Goal: Entertainment & Leisure: Consume media (video, audio)

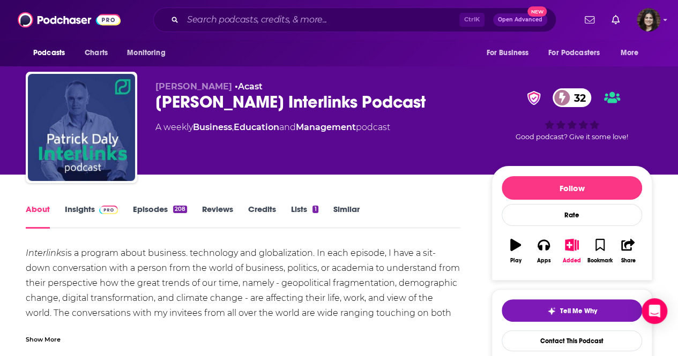
click at [261, 102] on div "Patrick Daly Interlinks Podcast 32" at bounding box center [314, 102] width 319 height 21
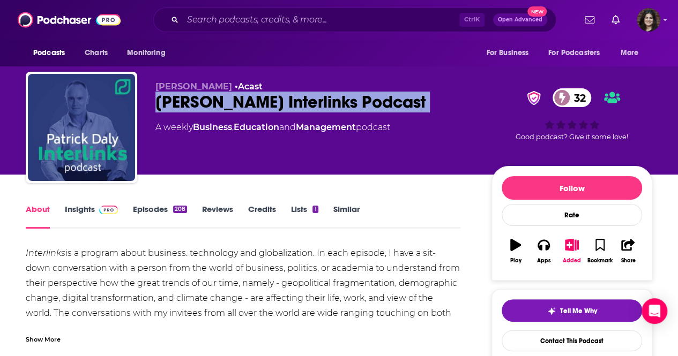
click at [261, 102] on div "Patrick Daly Interlinks Podcast 32" at bounding box center [314, 102] width 319 height 21
copy div "Patrick Daly Interlinks Podcast 32"
click at [73, 217] on link "Insights" at bounding box center [91, 216] width 53 height 25
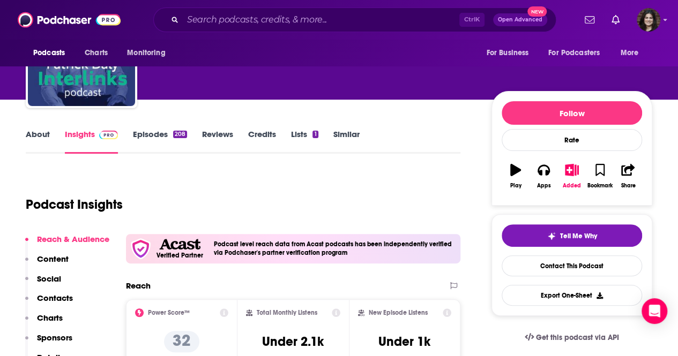
scroll to position [70, 0]
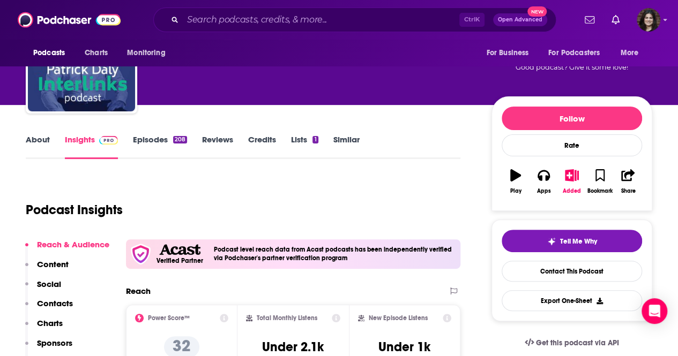
click at [138, 151] on link "Episodes 208" at bounding box center [160, 146] width 54 height 25
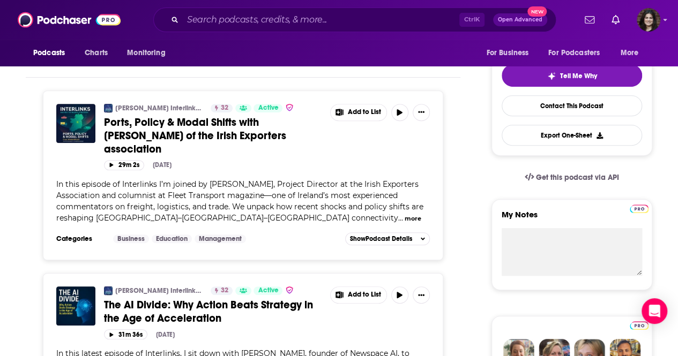
scroll to position [199, 0]
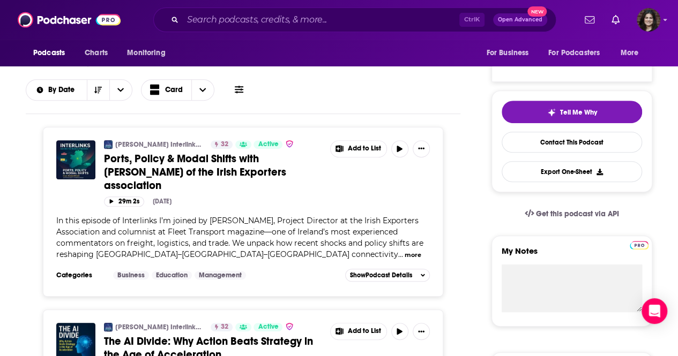
click at [160, 215] on div "In this episode of Interlinks I’m joined by Howard Knott, Project Director at t…" at bounding box center [242, 237] width 373 height 45
click at [404, 251] on button "more" at bounding box center [412, 255] width 17 height 9
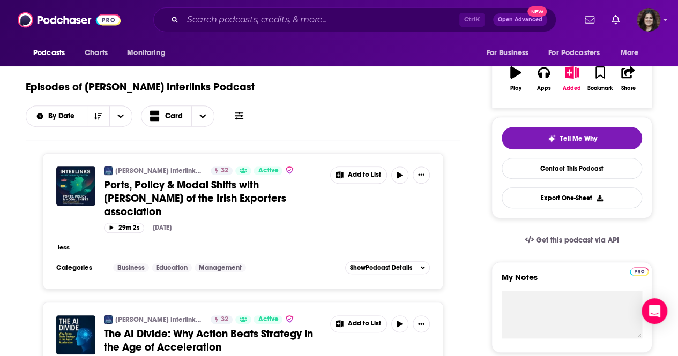
scroll to position [167, 0]
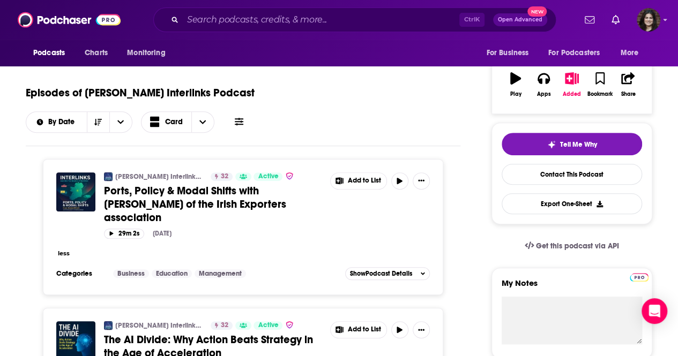
click at [268, 184] on span "Ports, Policy & Modal Shifts with Howard Knott of the Irish Exporters associati…" at bounding box center [195, 204] width 182 height 40
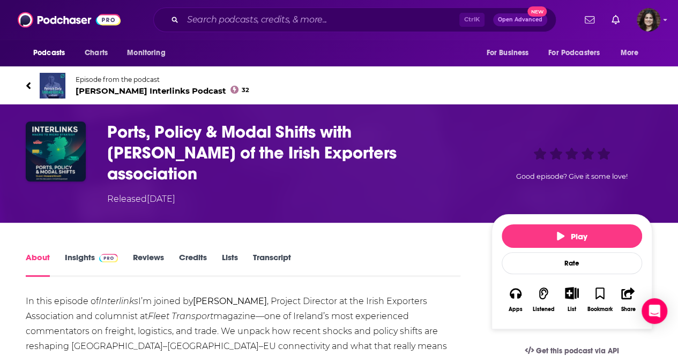
scroll to position [5, 0]
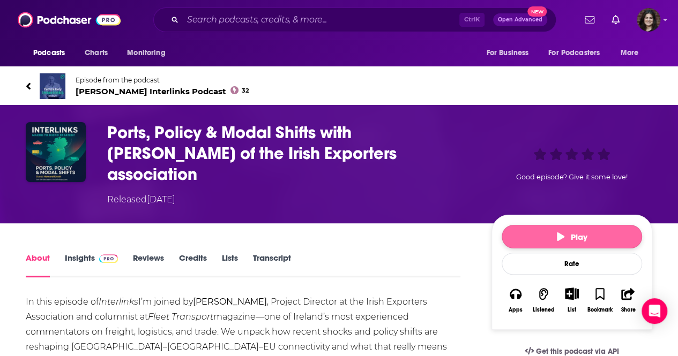
click at [517, 225] on button "Play" at bounding box center [571, 237] width 140 height 24
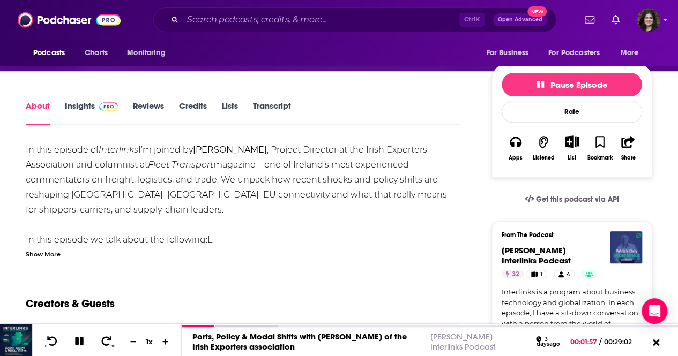
scroll to position [0, 0]
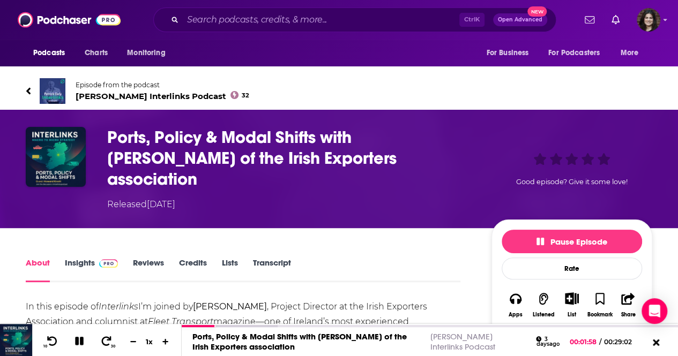
click at [24, 85] on div "Episode from the podcast Patrick Daly Interlinks Podcast 32" at bounding box center [339, 91] width 642 height 43
click at [26, 89] on icon at bounding box center [28, 91] width 5 height 11
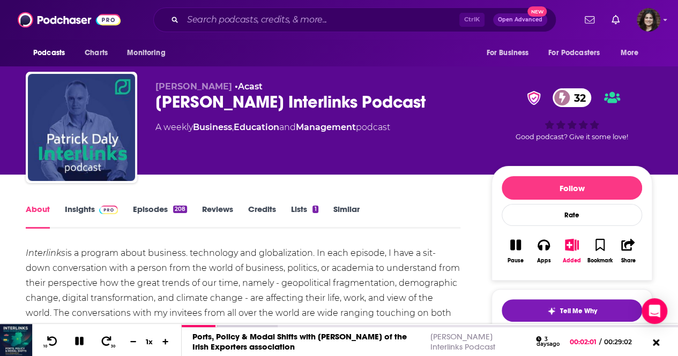
click at [75, 218] on link "Insights" at bounding box center [91, 216] width 53 height 25
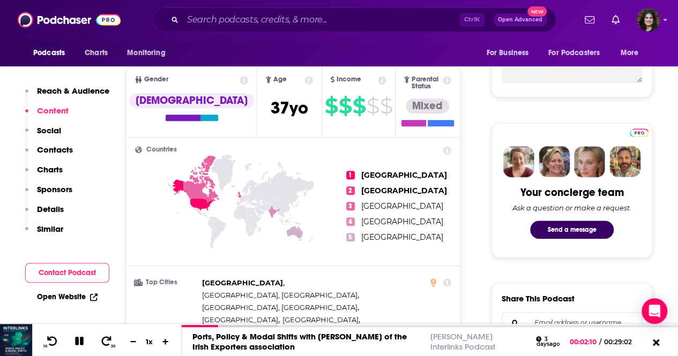
scroll to position [58, 0]
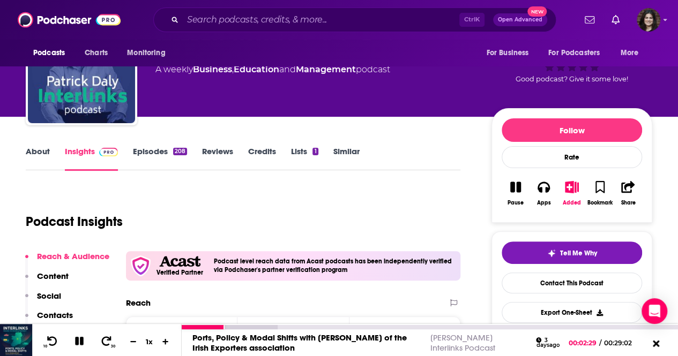
click at [81, 337] on icon at bounding box center [79, 341] width 12 height 10
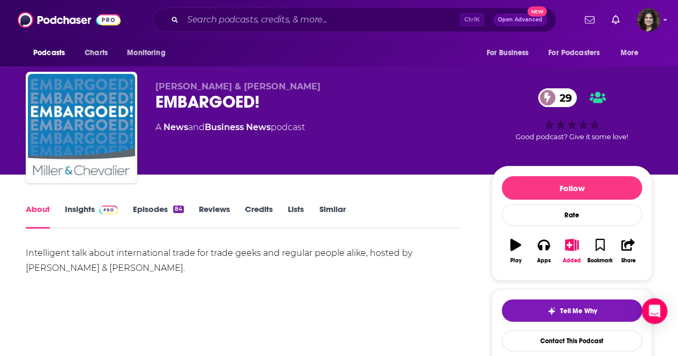
scroll to position [15, 0]
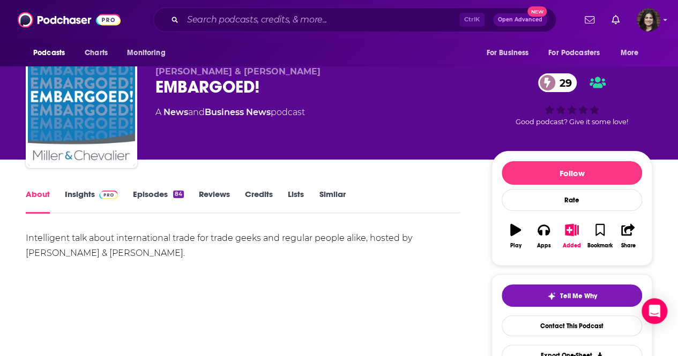
click at [75, 211] on link "Insights" at bounding box center [91, 201] width 53 height 25
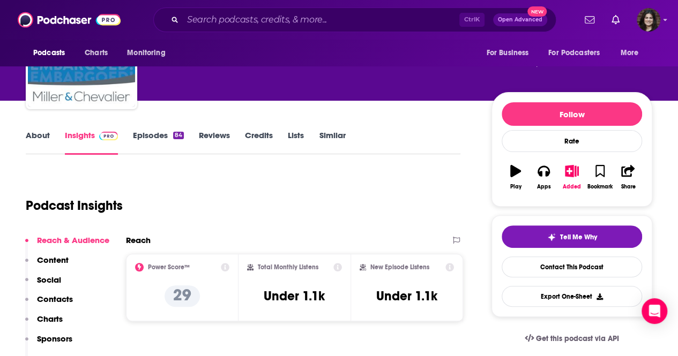
scroll to position [73, 0]
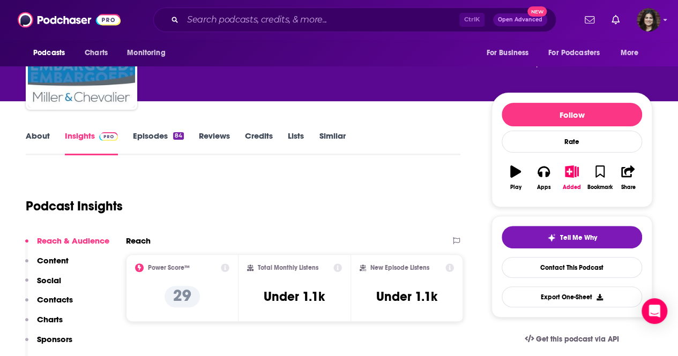
click at [133, 140] on link "Episodes 84" at bounding box center [158, 143] width 51 height 25
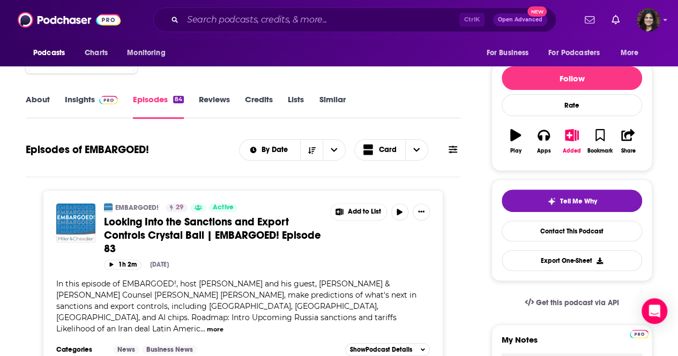
scroll to position [112, 0]
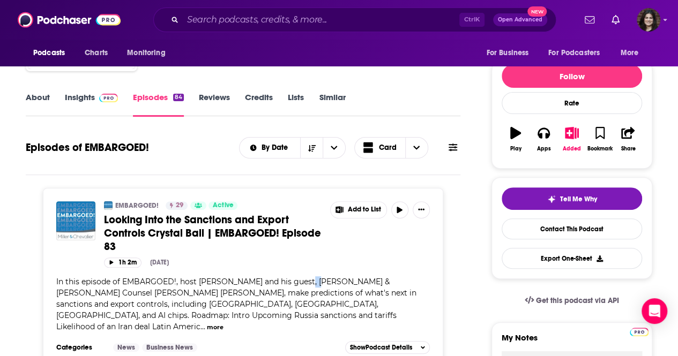
drag, startPoint x: 300, startPoint y: 278, endPoint x: 309, endPoint y: 278, distance: 9.1
click at [309, 278] on span "In this episode of EMBARGOED!, host [PERSON_NAME] and his guest, [PERSON_NAME] …" at bounding box center [236, 304] width 360 height 55
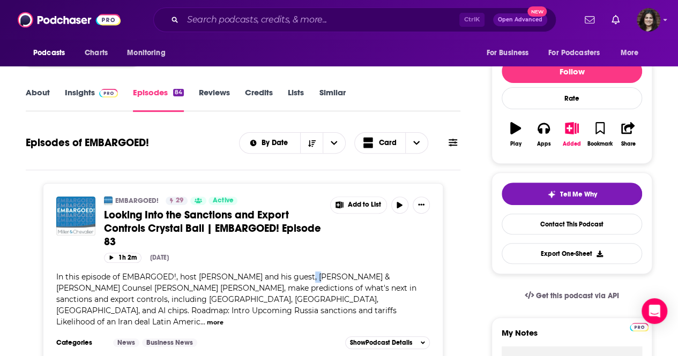
scroll to position [117, 0]
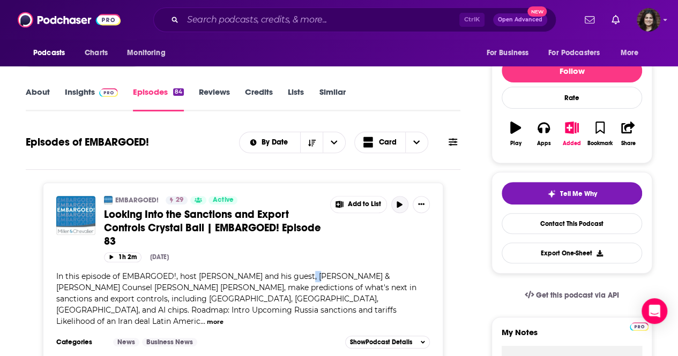
click at [398, 202] on icon "button" at bounding box center [398, 204] width 5 height 6
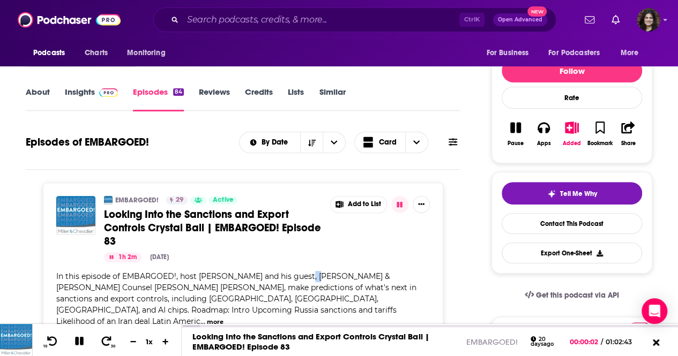
scroll to position [127, 0]
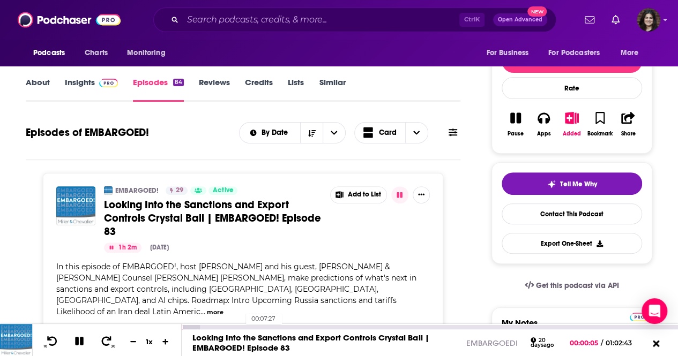
click at [240, 326] on div "00:07:27" at bounding box center [430, 327] width 496 height 4
click at [216, 327] on div at bounding box center [211, 327] width 59 height 4
click at [197, 326] on div at bounding box center [199, 327] width 35 height 4
click at [184, 325] on div "Categories News Business News Add to List Show Podcast Details" at bounding box center [242, 333] width 373 height 16
click at [188, 326] on div at bounding box center [190, 327] width 16 height 4
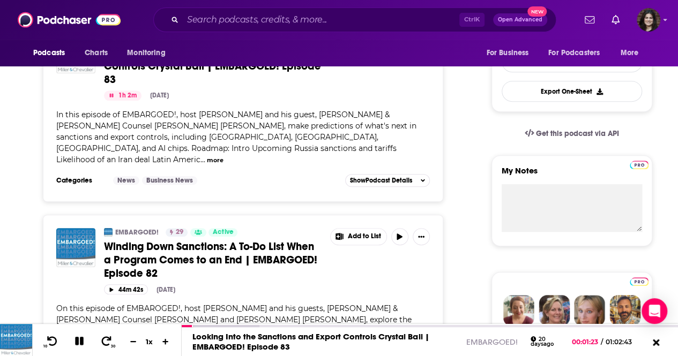
scroll to position [266, 0]
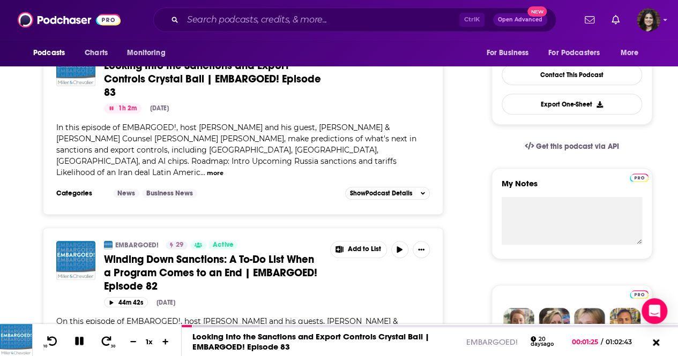
click at [279, 129] on span "In this episode of EMBARGOED!, host [PERSON_NAME] and his guest, [PERSON_NAME] …" at bounding box center [236, 150] width 360 height 55
drag, startPoint x: 117, startPoint y: 136, endPoint x: 54, endPoint y: 137, distance: 63.2
click at [54, 137] on div "EMBARGOED! 29 Active Looking Into the Sanctions and Export Controls Crystal Bal…" at bounding box center [243, 124] width 400 height 181
copy span "[PERSON_NAME] [PERSON_NAME]"
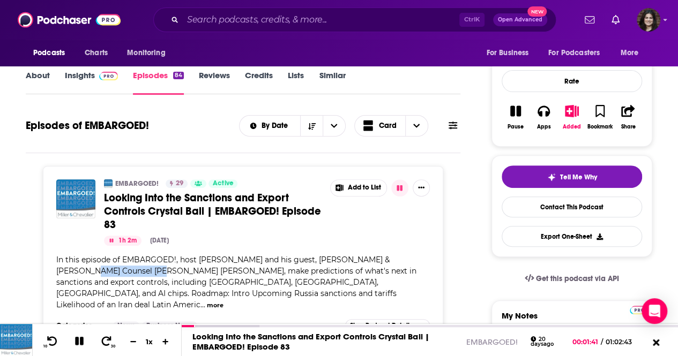
click at [212, 301] on button "more" at bounding box center [215, 305] width 17 height 9
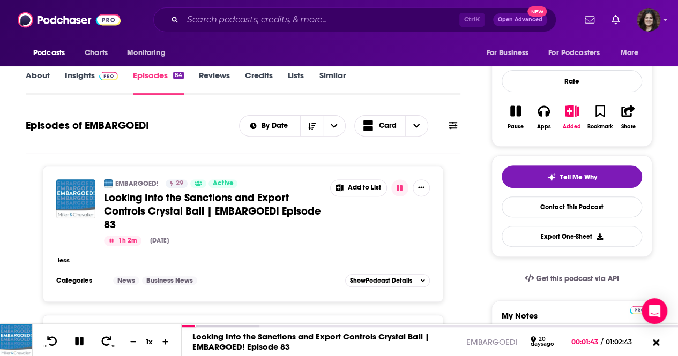
click at [191, 217] on link "Looking Into the Sanctions and Export Controls Crystal Ball | EMBARGOED! Episod…" at bounding box center [213, 211] width 219 height 40
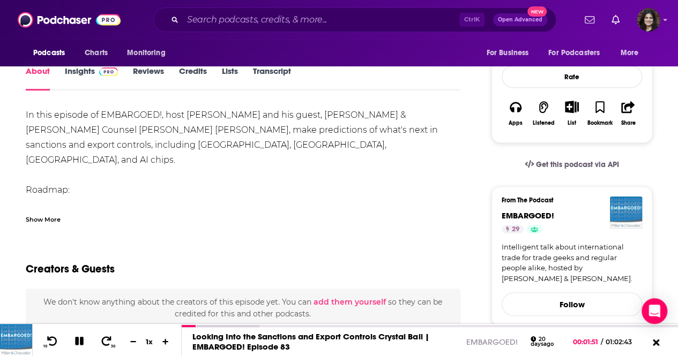
scroll to position [171, 0]
click at [111, 346] on span "30" at bounding box center [113, 346] width 5 height 5
click at [84, 340] on icon at bounding box center [79, 341] width 12 height 10
